Goal: Transaction & Acquisition: Purchase product/service

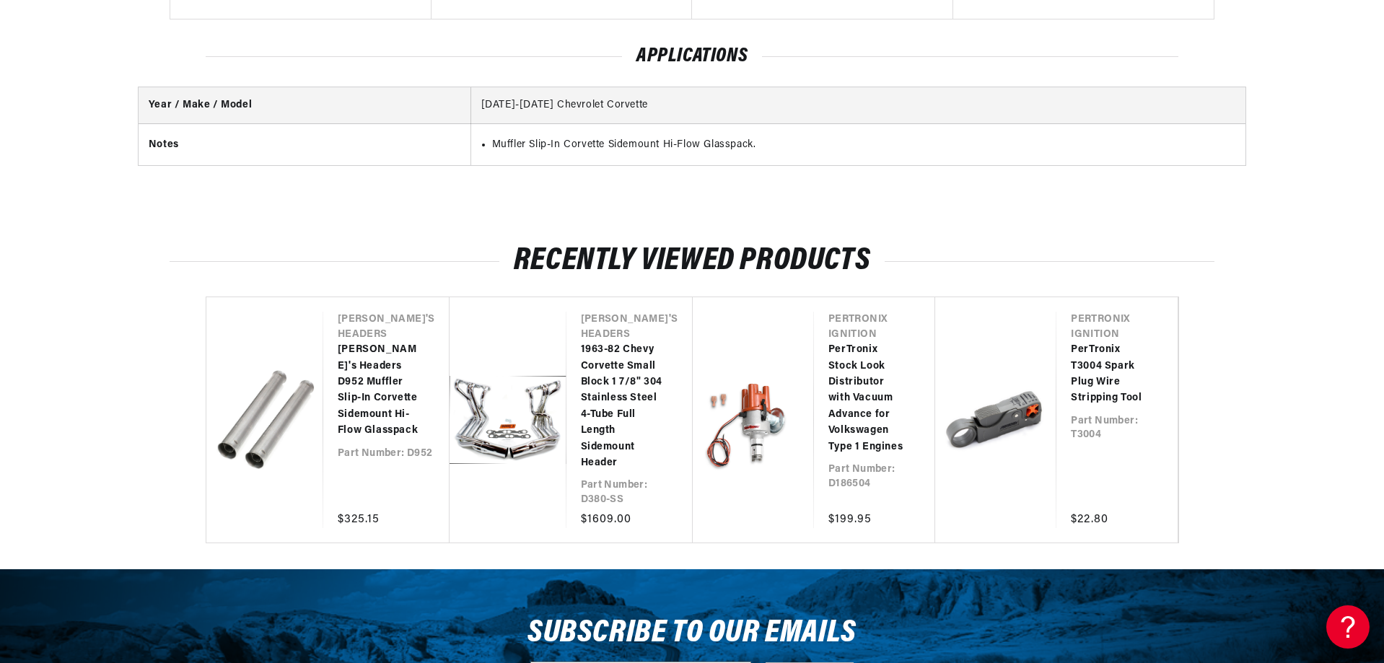
click at [369, 380] on link "[PERSON_NAME]'s Headers D952 Muffler Slip-In Corvette Sidemount Hi-Flow Glasspa…" at bounding box center [379, 390] width 83 height 97
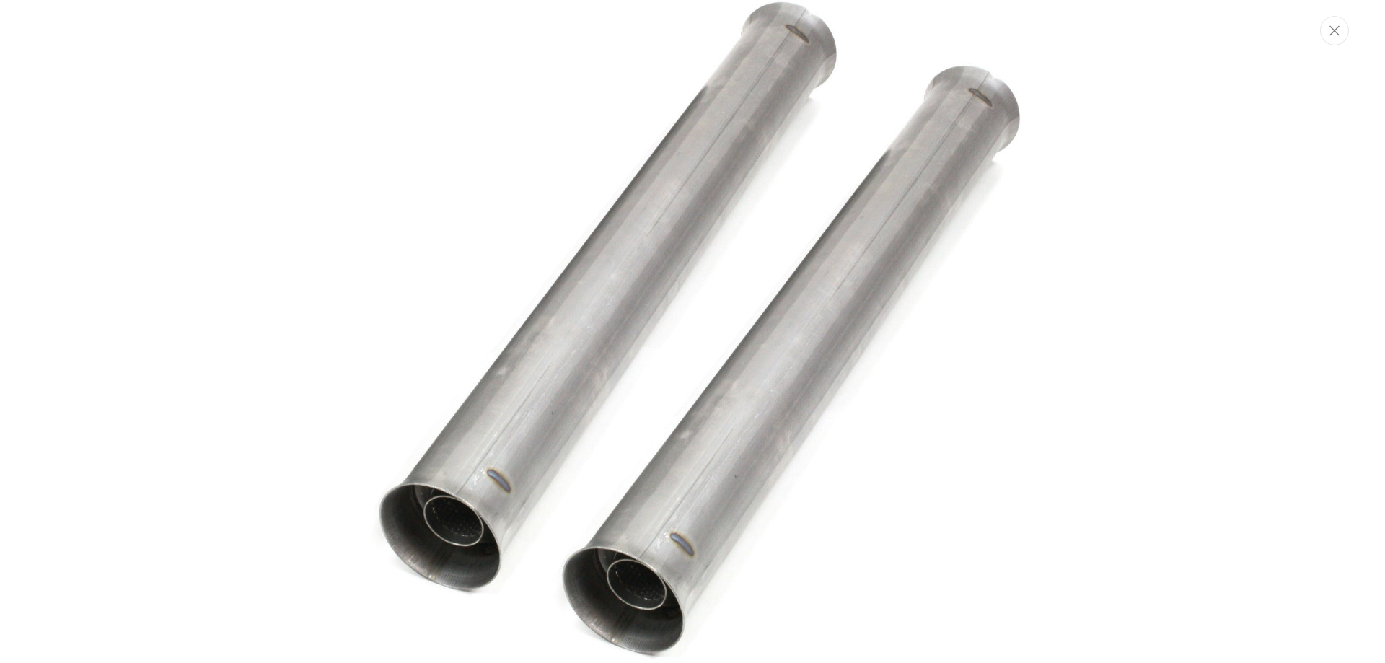
scroll to position [0, 901]
